Goal: Transaction & Acquisition: Purchase product/service

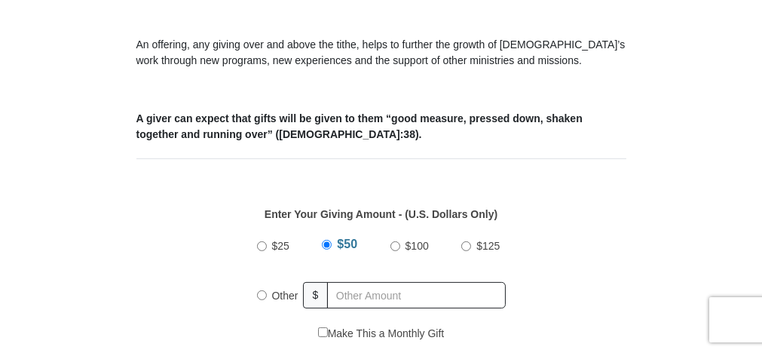
scroll to position [627, 0]
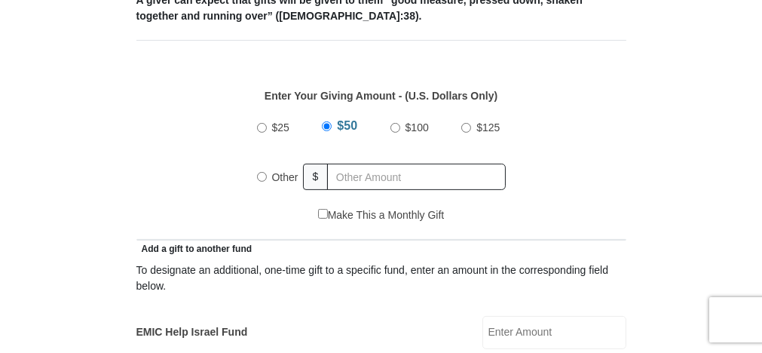
click at [392, 128] on input "$100" at bounding box center [395, 128] width 10 height 10
radio input "true"
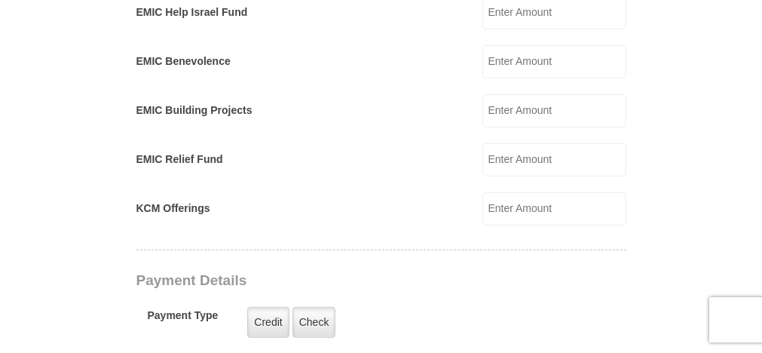
scroll to position [962, 0]
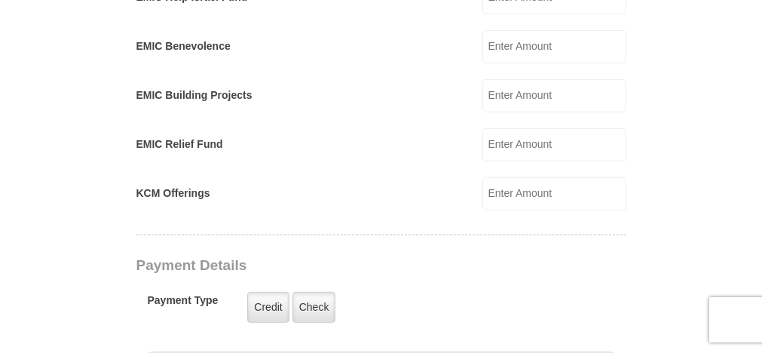
click at [507, 189] on input "KCM Offerings" at bounding box center [554, 193] width 144 height 33
type input "100.00"
type input "[PERSON_NAME]"
type input "Shepherd"
type input "[EMAIL_ADDRESS][DOMAIN_NAME]"
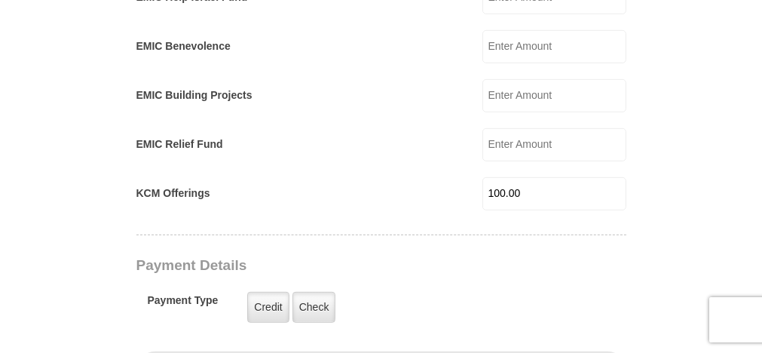
type input "[STREET_ADDRESS]"
type input "[US_STATE][GEOGRAPHIC_DATA]"
select select "KS"
type input "66109"
type input "9133341384"
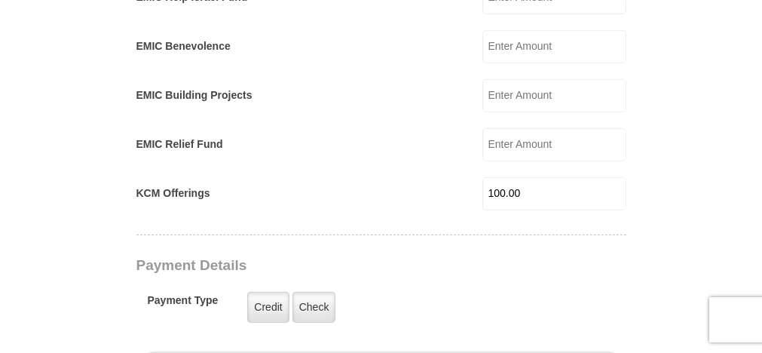
radio input "true"
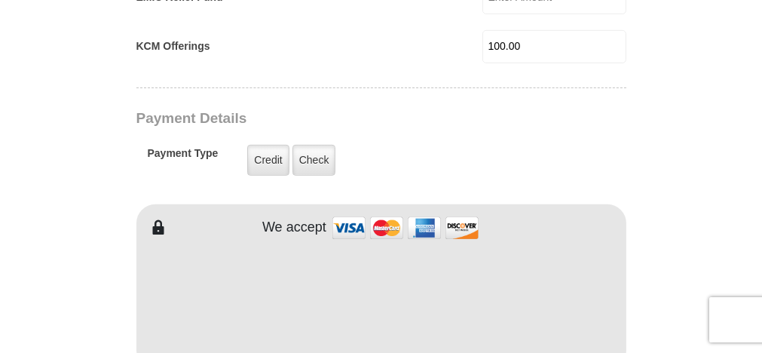
scroll to position [1130, 0]
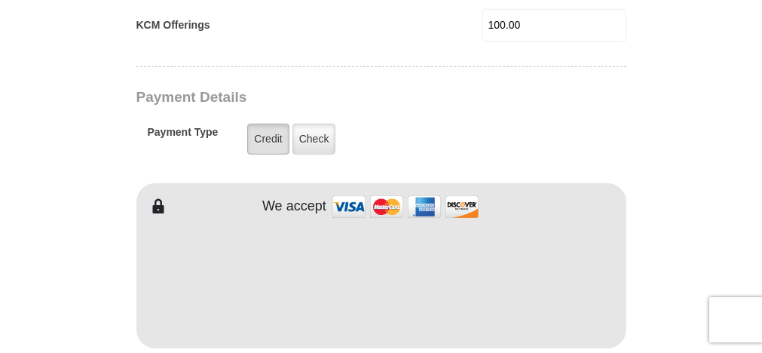
click at [273, 142] on label "Credit" at bounding box center [267, 139] width 41 height 31
click at [0, 0] on input "Credit" at bounding box center [0, 0] width 0 height 0
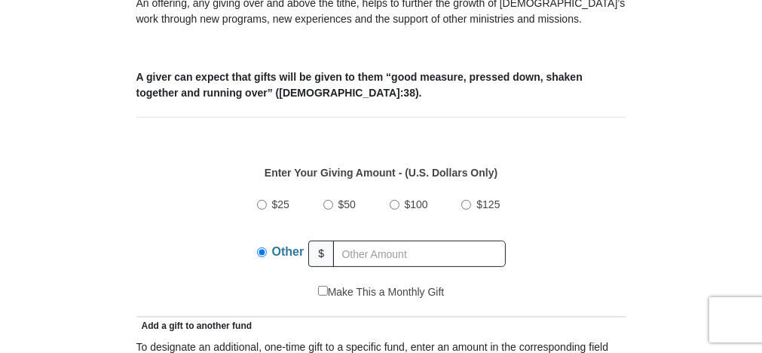
scroll to position [544, 0]
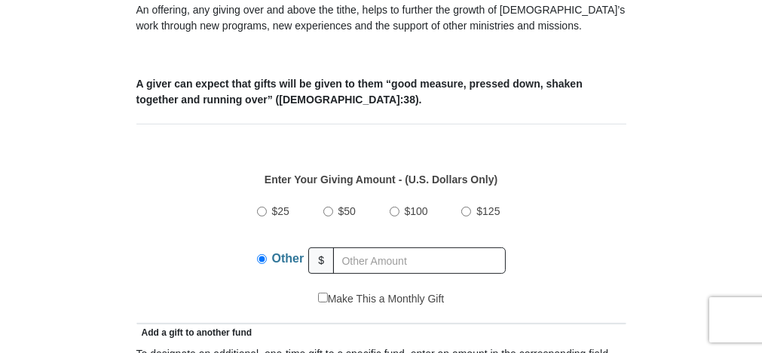
click at [395, 211] on input "$100" at bounding box center [394, 211] width 10 height 10
radio input "true"
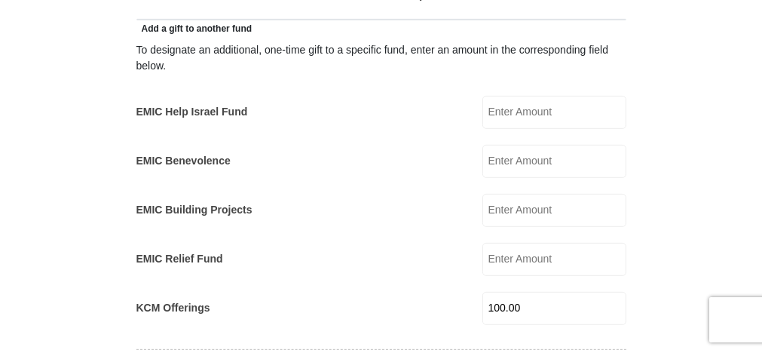
scroll to position [921, 0]
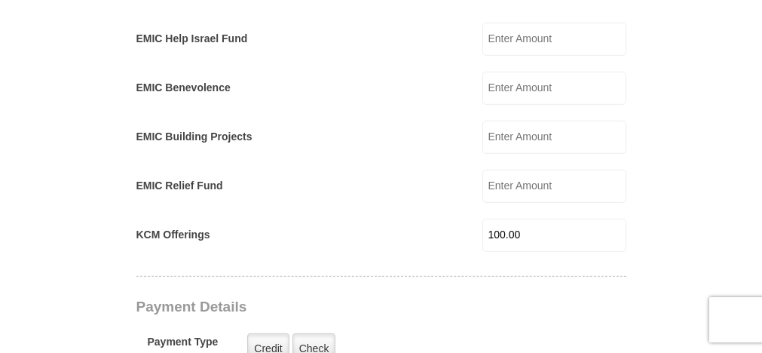
drag, startPoint x: 527, startPoint y: 228, endPoint x: 457, endPoint y: 227, distance: 70.1
click at [457, 227] on div "KCM Offerings 100.00 KCM Offerings Amount must be a valid number Make This a Mo…" at bounding box center [381, 234] width 490 height 33
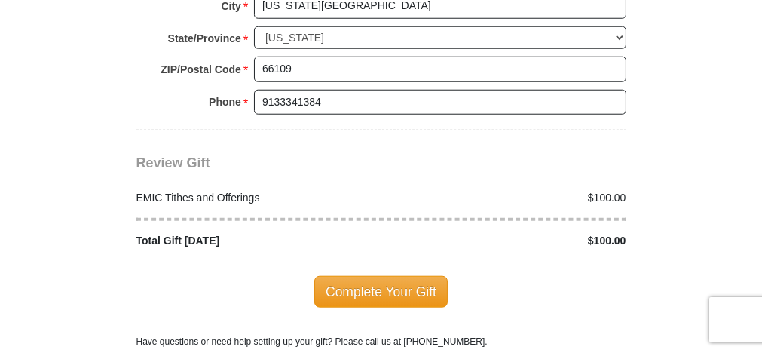
scroll to position [1799, 0]
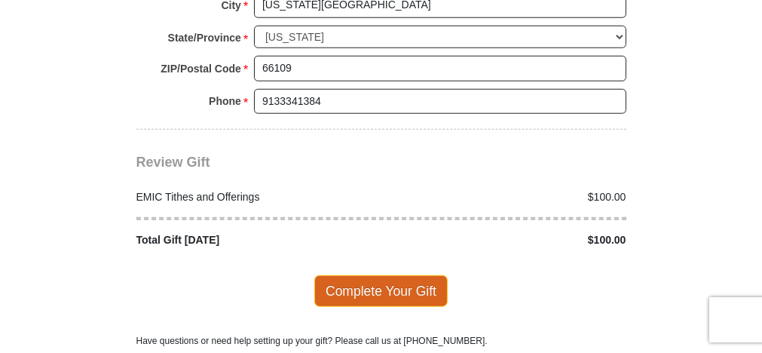
click at [405, 275] on span "Complete Your Gift" at bounding box center [380, 291] width 133 height 32
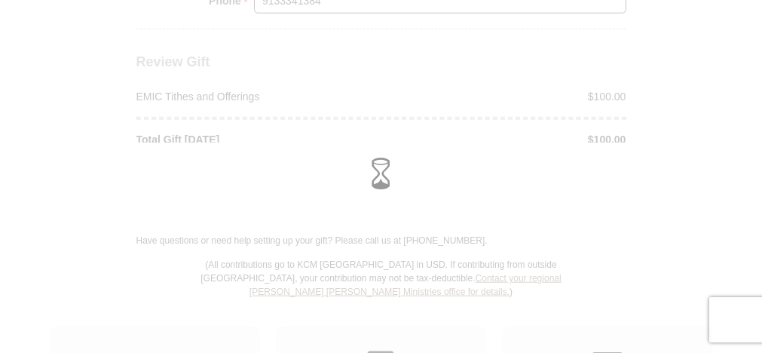
scroll to position [1925, 0]
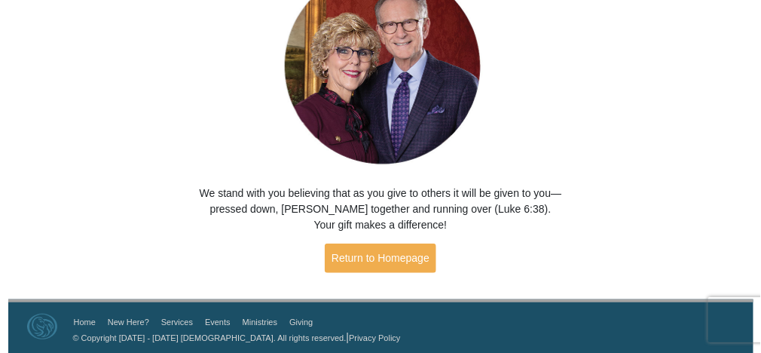
scroll to position [161, 0]
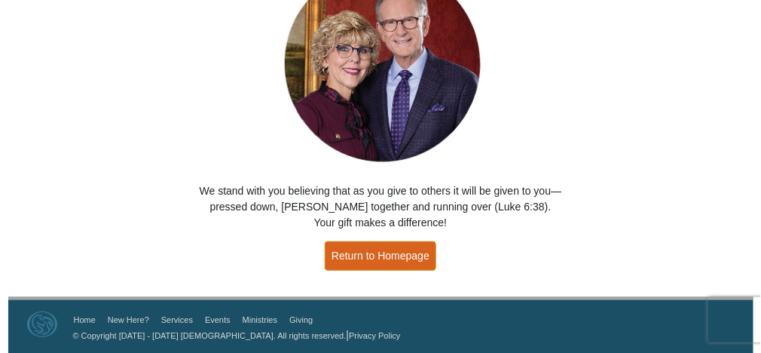
click at [415, 253] on link "Return to Homepage" at bounding box center [380, 255] width 111 height 29
